Goal: Check status: Check status

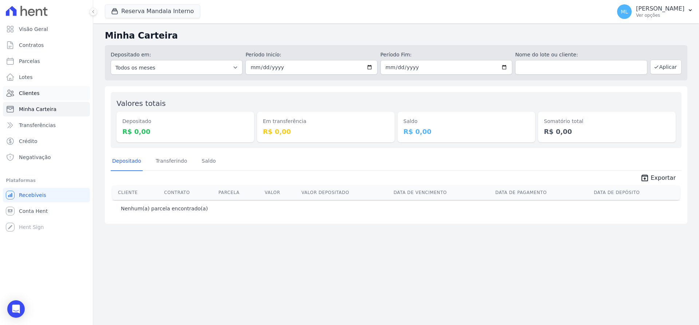
click at [58, 92] on link "Clientes" at bounding box center [46, 93] width 87 height 15
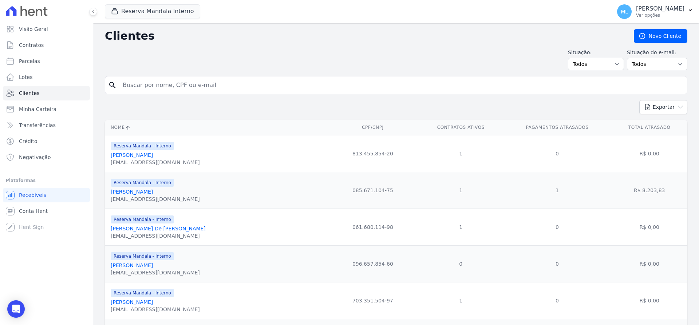
click at [136, 0] on div "Reserva Mandala Interno [PERSON_NAME] - Ghia Areias do Planalto Oasis [PERSON_N…" at bounding box center [357, 12] width 504 height 24
click at [137, 9] on button "Reserva Mandala Interno" at bounding box center [152, 11] width 95 height 14
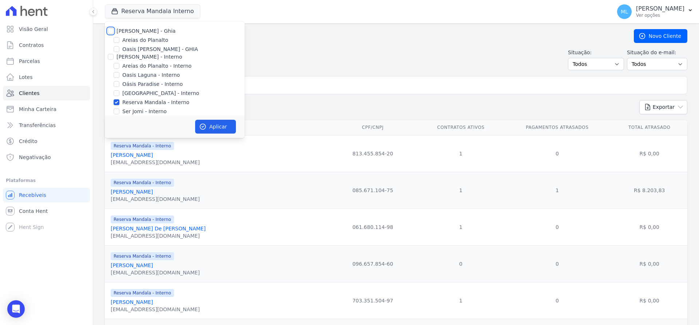
click at [110, 32] on input "[PERSON_NAME] - Ghia" at bounding box center [111, 31] width 6 height 6
checkbox input "true"
click at [113, 58] on input "[PERSON_NAME] - Interno" at bounding box center [111, 57] width 6 height 6
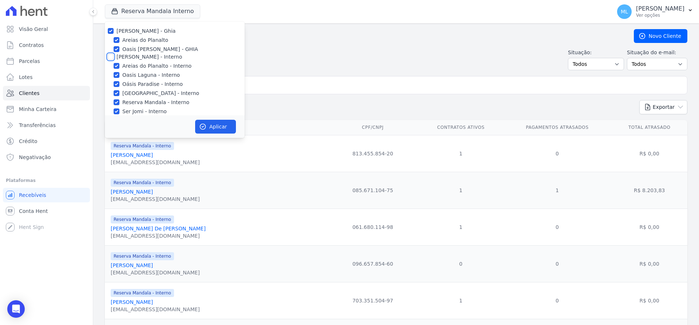
checkbox input "true"
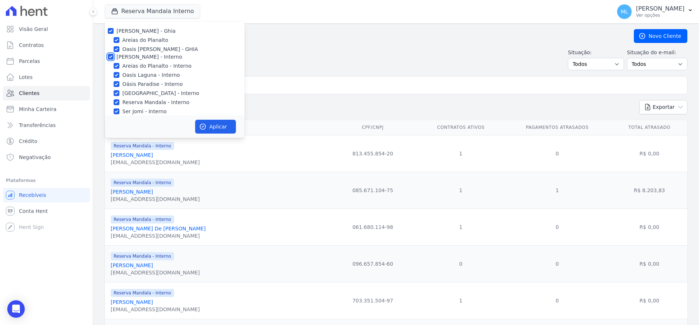
checkbox input "true"
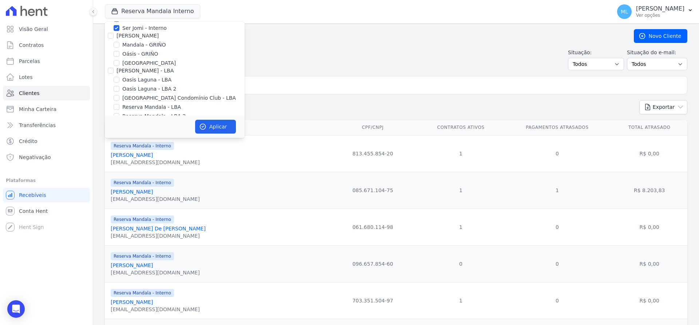
scroll to position [94, 0]
drag, startPoint x: 110, startPoint y: 26, endPoint x: 110, endPoint y: 35, distance: 9.1
click at [110, 26] on input "[PERSON_NAME]" at bounding box center [111, 25] width 6 height 6
checkbox input "true"
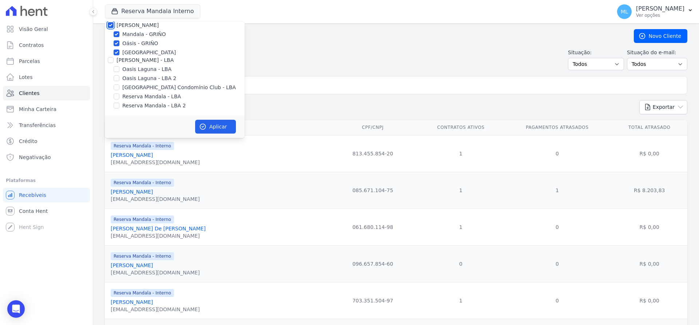
checkbox input "true"
click at [110, 59] on input "[PERSON_NAME] - LBA" at bounding box center [111, 60] width 6 height 6
checkbox input "true"
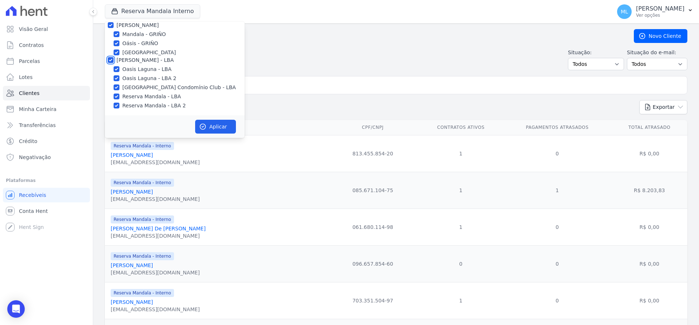
checkbox input "true"
drag, startPoint x: 198, startPoint y: 115, endPoint x: 204, endPoint y: 120, distance: 7.8
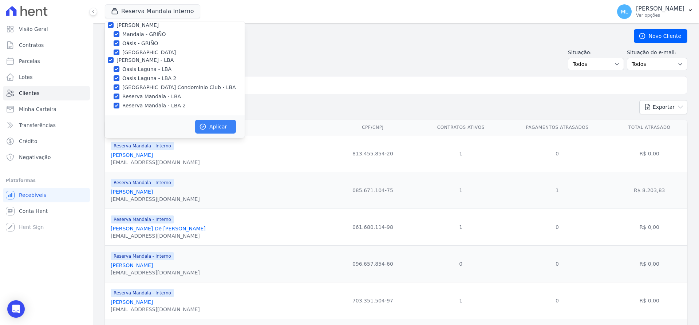
click at [198, 115] on form "[PERSON_NAME] - Ghia Areias do Planalto Oasis [PERSON_NAME] - GHIA [PERSON_NAME…" at bounding box center [175, 79] width 140 height 117
click at [208, 123] on button "Aplicar" at bounding box center [215, 127] width 41 height 14
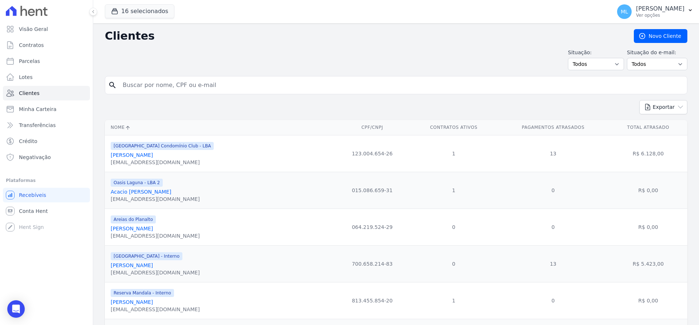
click at [273, 87] on input "search" at bounding box center [401, 85] width 566 height 15
type input "[PERSON_NAME][DEMOGRAPHIC_DATA]"
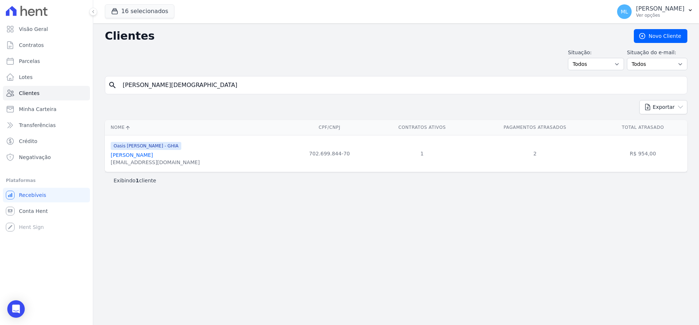
click at [153, 155] on link "[PERSON_NAME]" at bounding box center [132, 155] width 42 height 6
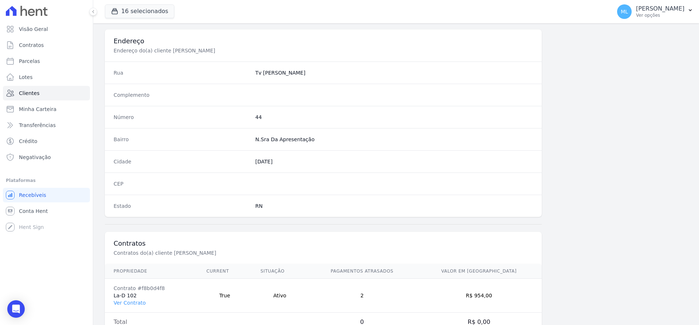
scroll to position [356, 0]
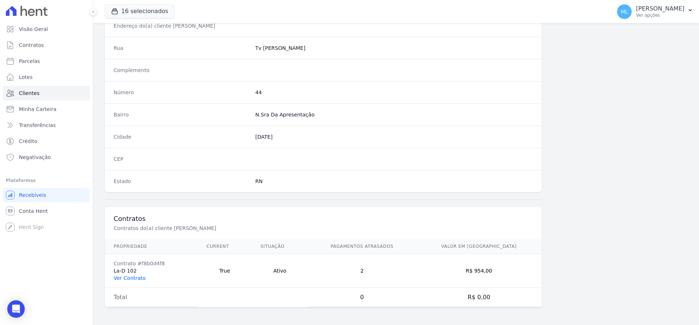
click at [139, 276] on link "Ver Contrato" at bounding box center [130, 278] width 32 height 6
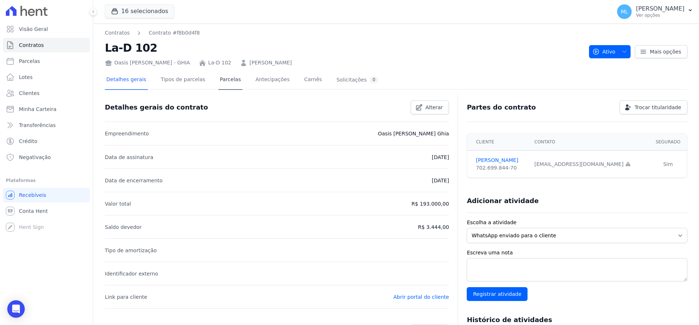
click at [209, 79] on div "Detalhes gerais Tipos de parcelas [GEOGRAPHIC_DATA] Antecipações Carnês Solicit…" at bounding box center [242, 80] width 275 height 19
click at [219, 82] on link "Parcelas" at bounding box center [231, 80] width 24 height 19
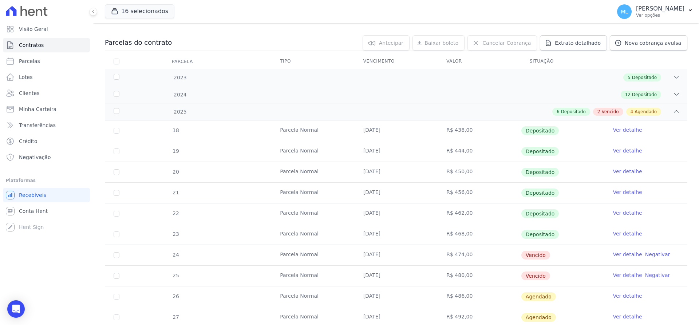
scroll to position [146, 0]
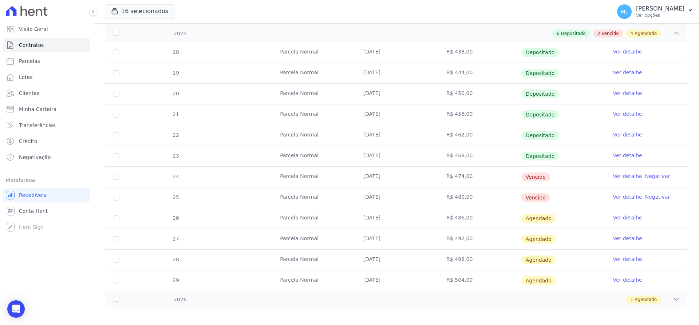
drag, startPoint x: 357, startPoint y: 172, endPoint x: 403, endPoint y: 192, distance: 50.4
click at [401, 195] on tbody "18 [GEOGRAPHIC_DATA] [DATE] R$ 438,00 Depositado Ver detalhe 19 [GEOGRAPHIC_DAT…" at bounding box center [396, 166] width 583 height 249
click at [407, 190] on td "[DATE]" at bounding box center [396, 198] width 83 height 20
click at [422, 178] on td "[DATE]" at bounding box center [396, 177] width 83 height 20
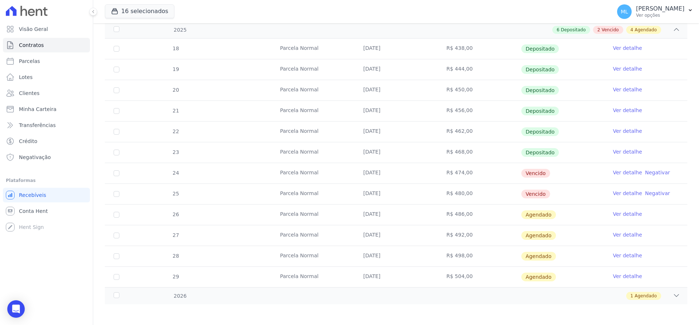
scroll to position [150, 0]
click at [312, 297] on div "1 Agendado" at bounding box center [424, 295] width 511 height 8
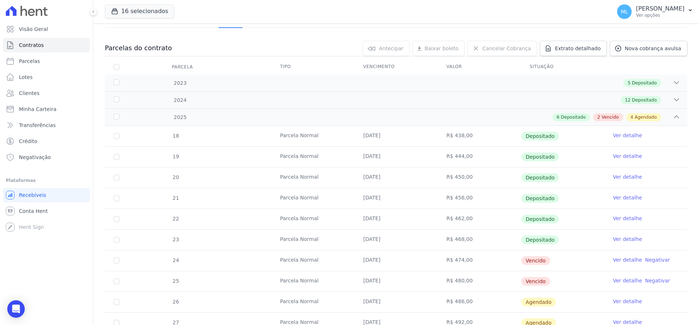
scroll to position [0, 0]
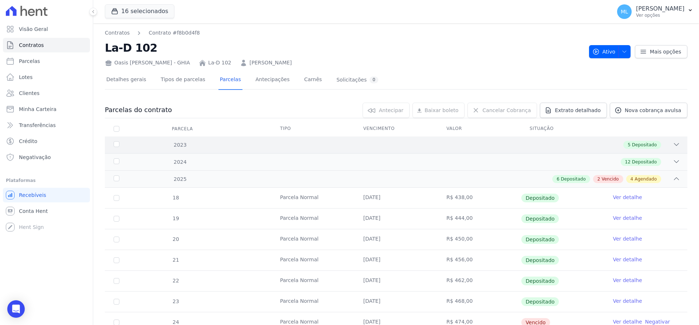
click at [419, 145] on div "5 Depositado" at bounding box center [424, 145] width 511 height 8
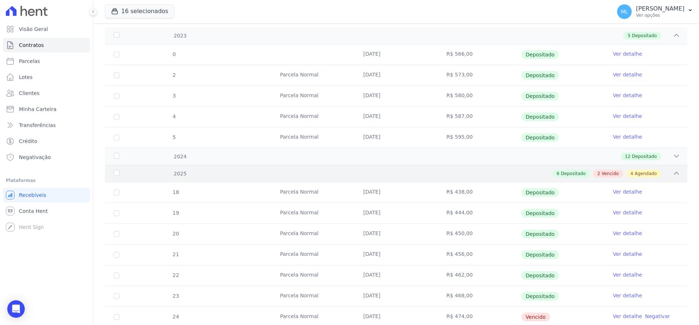
click at [409, 168] on div "2025 6 Depositado 2 Vencido 4 Agendado" at bounding box center [396, 173] width 583 height 17
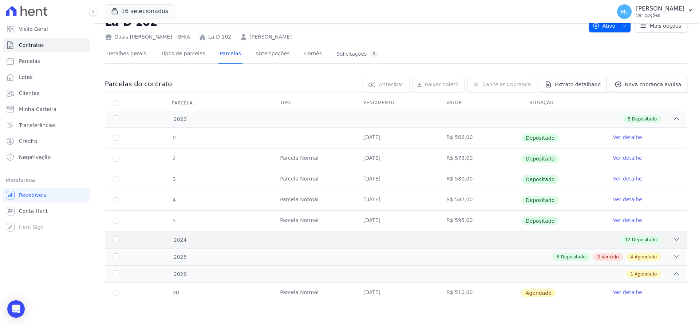
click at [386, 239] on div "12 Depositado" at bounding box center [424, 240] width 511 height 8
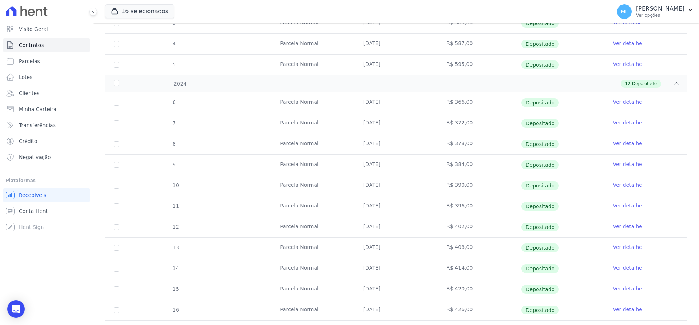
scroll to position [275, 0]
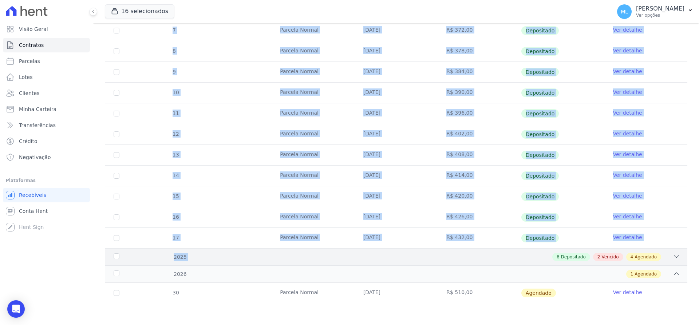
click at [372, 251] on div "2023 5 Depositado 0 [DATE] R$ 566,00 Depositado Ver detalhe 2 [GEOGRAPHIC_DATA]…" at bounding box center [396, 83] width 583 height 442
click at [361, 256] on div "6 Depositado 2 Vencido 4 Agendado" at bounding box center [424, 257] width 511 height 8
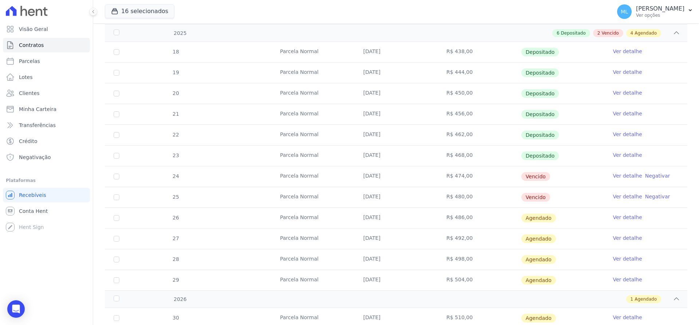
scroll to position [524, 0]
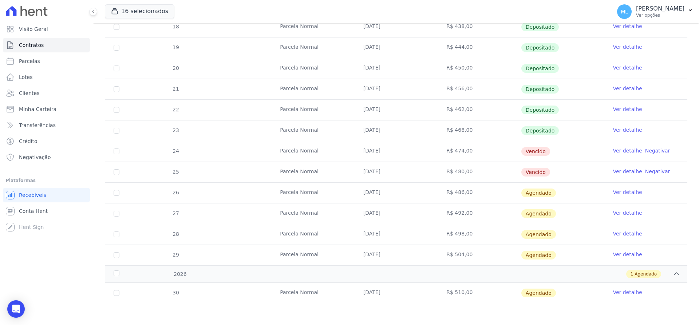
click at [617, 148] on link "Ver detalhe" at bounding box center [627, 150] width 29 height 7
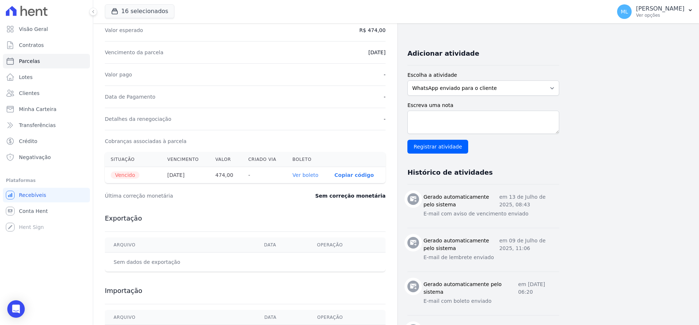
scroll to position [146, 0]
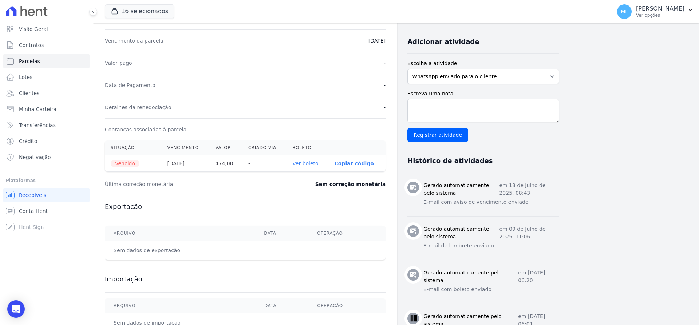
click at [303, 164] on link "Ver boleto" at bounding box center [305, 164] width 26 height 6
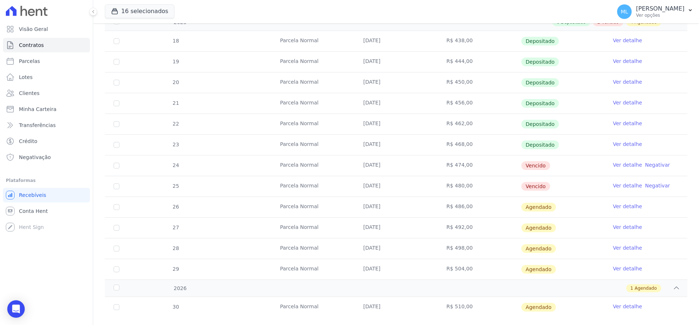
scroll to position [524, 0]
